Goal: Information Seeking & Learning: Find specific fact

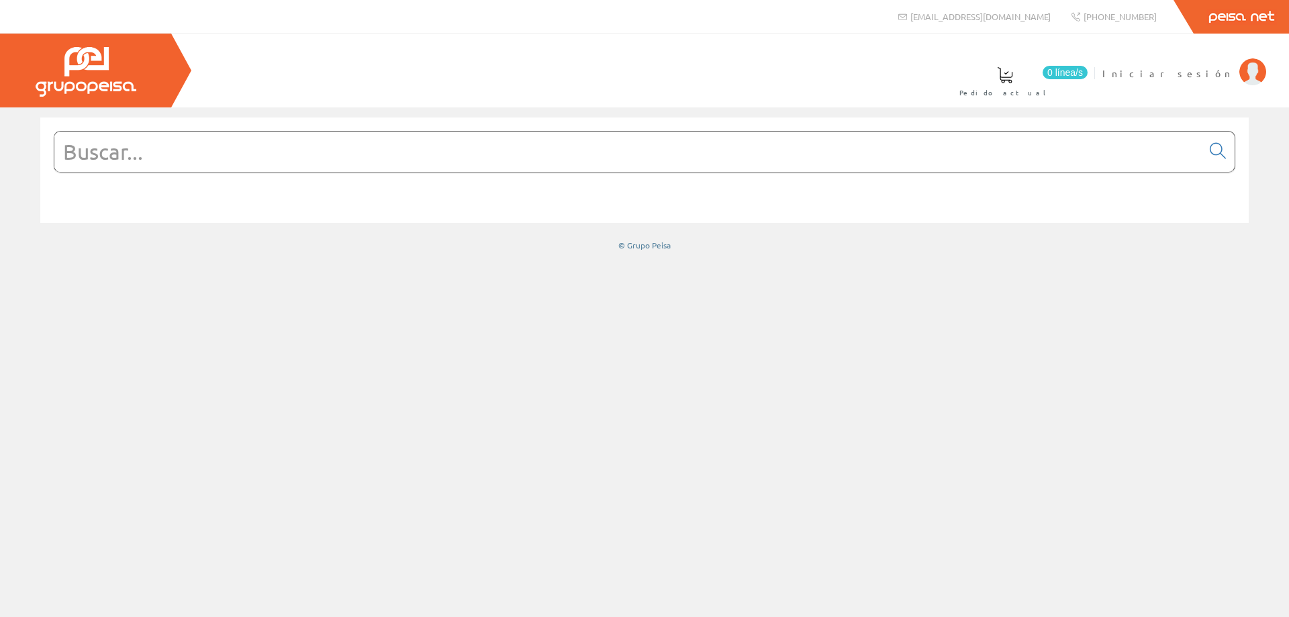
click at [594, 165] on input "text" at bounding box center [628, 152] width 1148 height 40
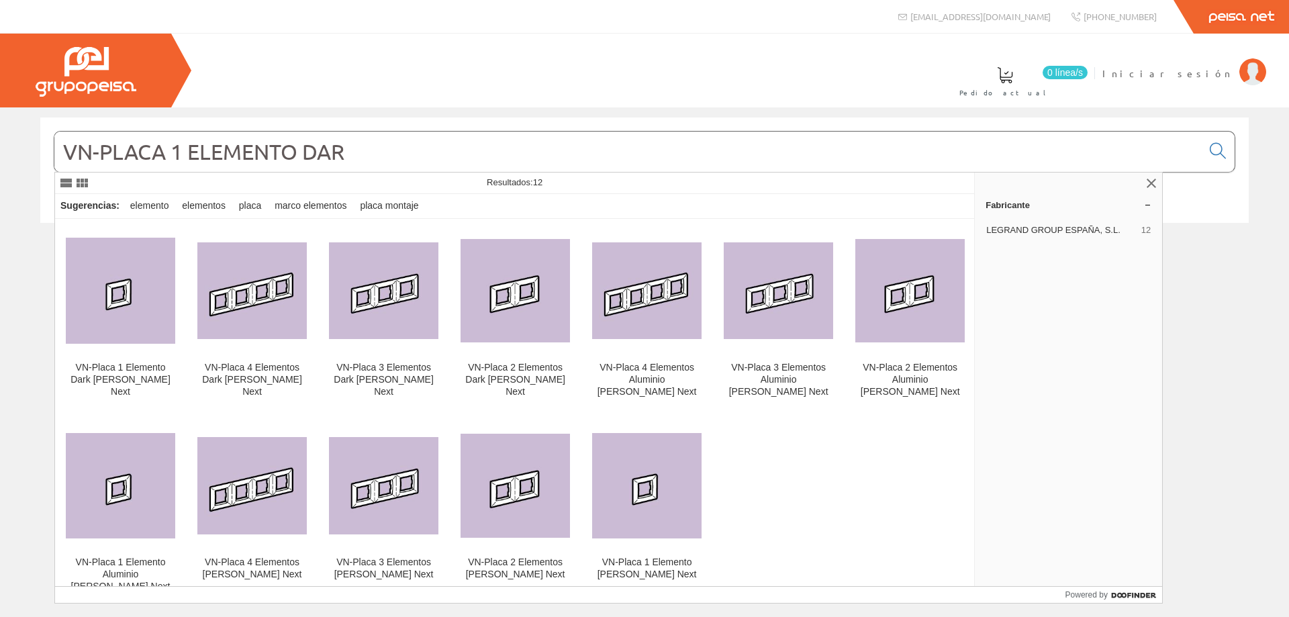
type input "VN-PLACA 1 ELEMENTO DARK"
